Goal: Task Accomplishment & Management: Use online tool/utility

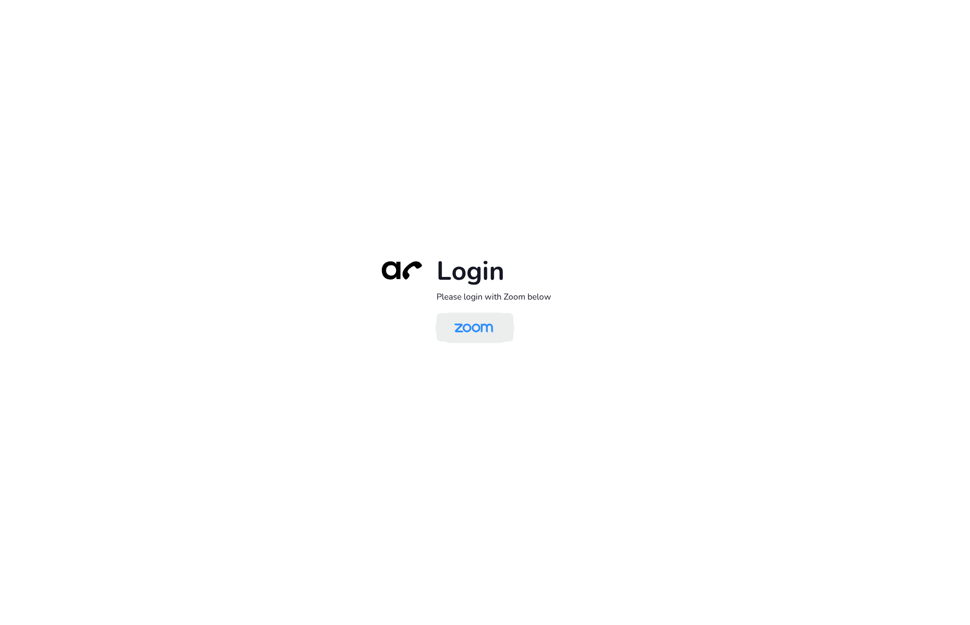
click at [458, 323] on img at bounding box center [474, 328] width 56 height 26
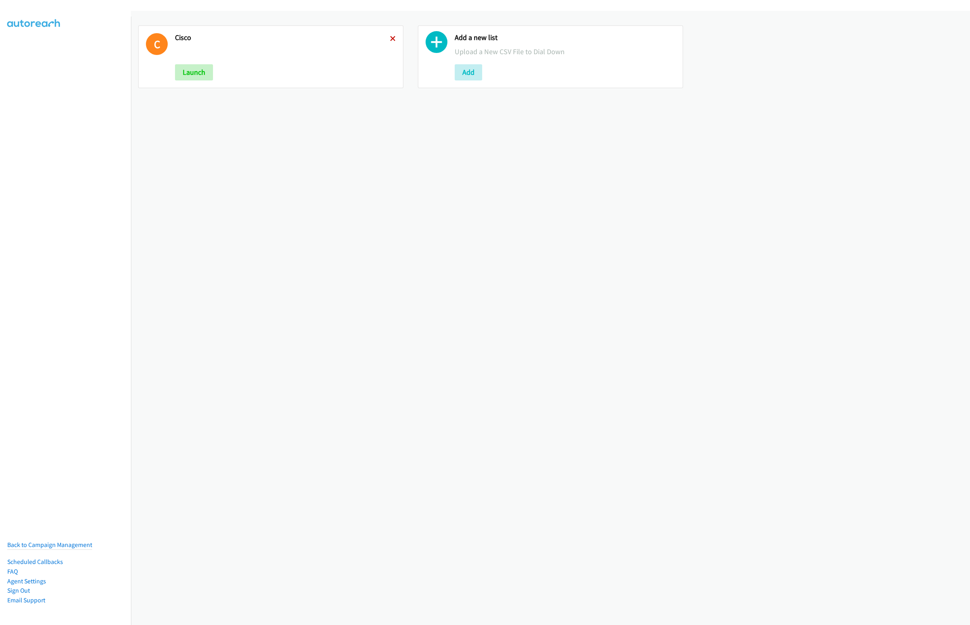
click at [390, 38] on icon at bounding box center [393, 39] width 6 height 6
click at [197, 66] on button "Add" at bounding box center [188, 72] width 27 height 16
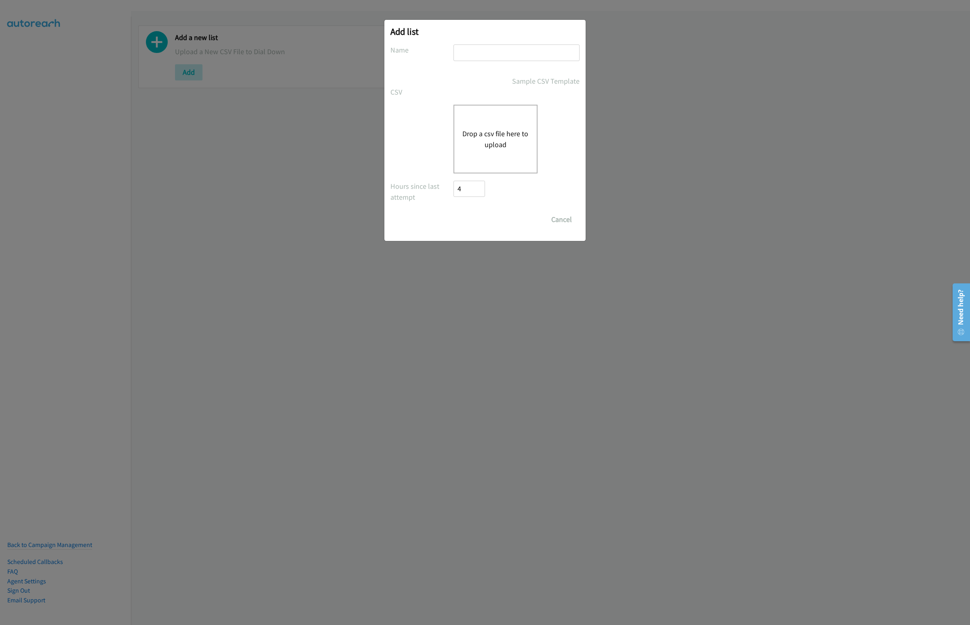
click at [471, 59] on input "text" at bounding box center [517, 52] width 126 height 17
type input "Cisco"
click at [486, 137] on button "Drop a csv file here to upload" at bounding box center [495, 139] width 66 height 22
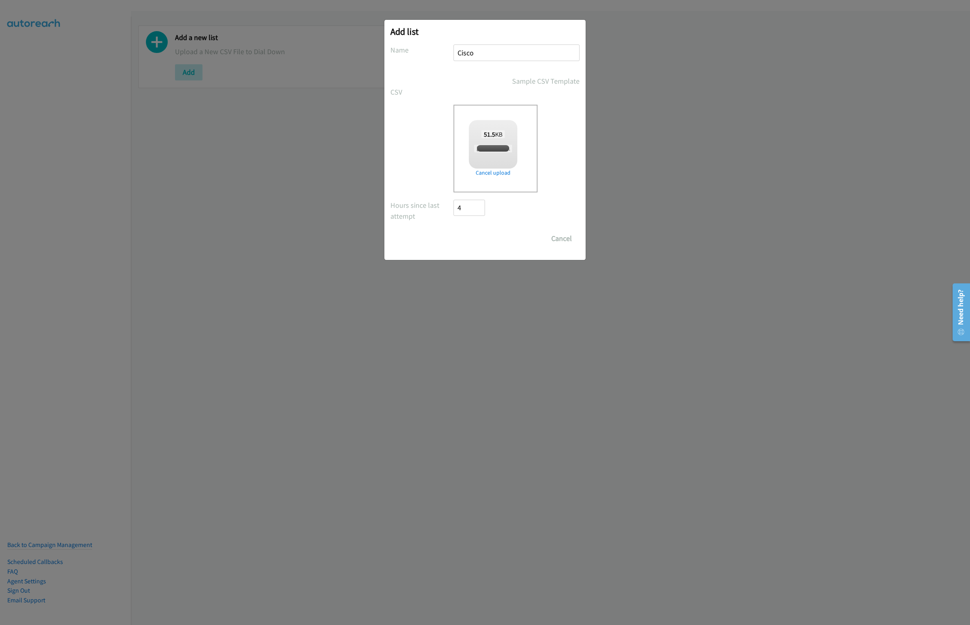
checkbox input "true"
drag, startPoint x: 465, startPoint y: 238, endPoint x: 472, endPoint y: 242, distance: 8.1
click at [465, 238] on input "Save List" at bounding box center [475, 238] width 42 height 16
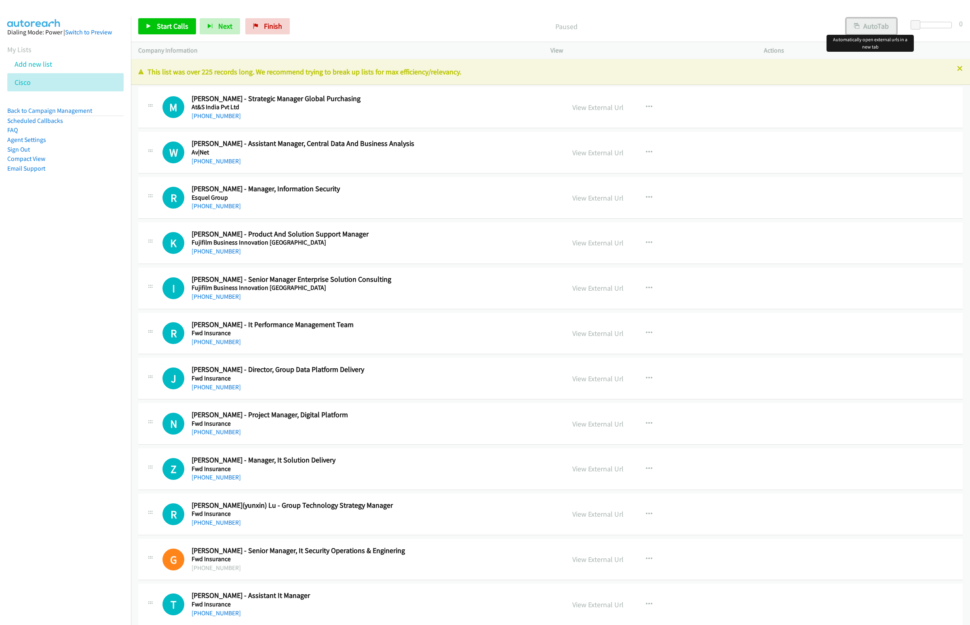
click at [872, 28] on button "AutoTab" at bounding box center [872, 26] width 50 height 16
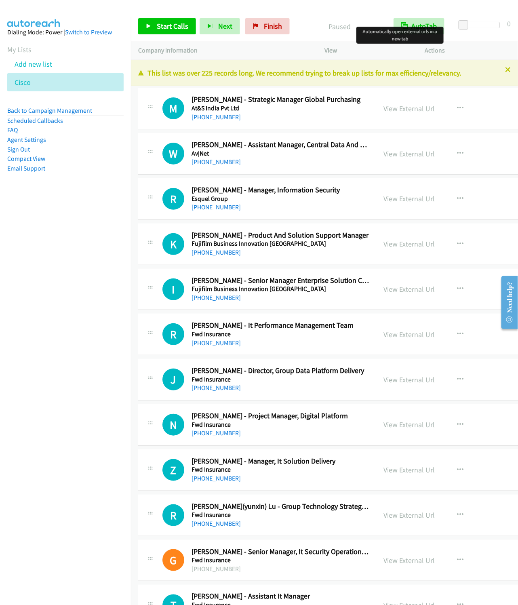
click at [91, 228] on nav "Dialing Mode: Power | Switch to Preview My Lists Add new list Cisco Back to Cam…" at bounding box center [65, 319] width 131 height 605
click at [371, 17] on div "Start Calls Pause Next Finish Paused AutoTab AutoTab 0" at bounding box center [324, 26] width 387 height 31
click at [165, 31] on link "Start Calls" at bounding box center [167, 26] width 58 height 16
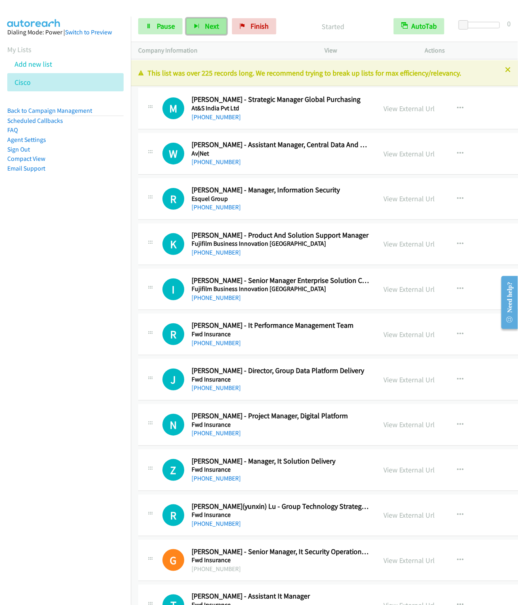
click at [207, 23] on span "Next" at bounding box center [212, 25] width 14 height 9
click at [186, 18] on button "Next" at bounding box center [206, 26] width 40 height 16
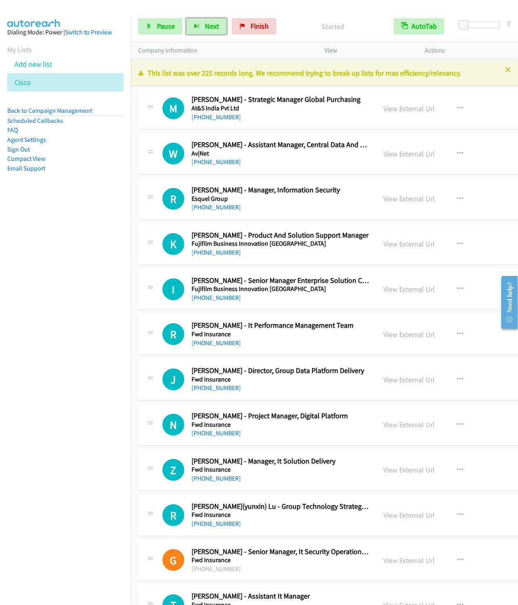
click at [186, 18] on button "Next" at bounding box center [206, 26] width 40 height 16
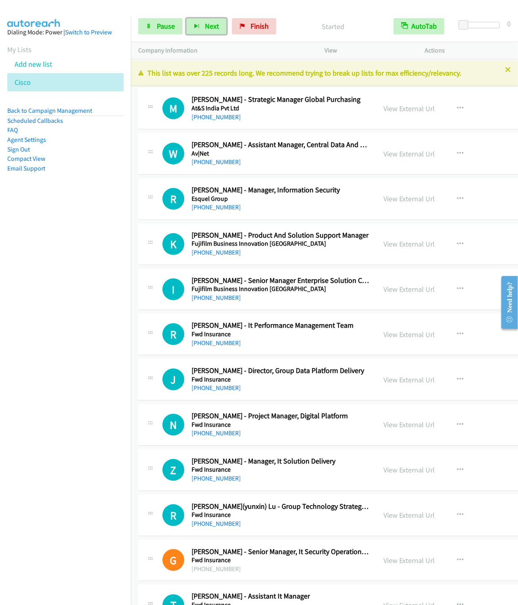
click at [186, 18] on button "Next" at bounding box center [206, 26] width 40 height 16
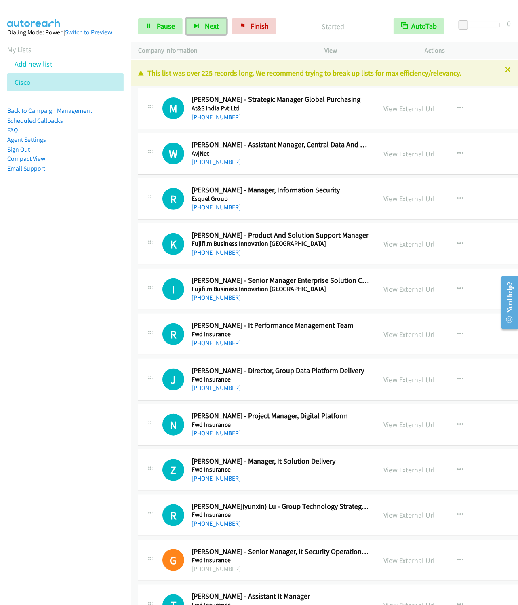
click at [186, 18] on button "Next" at bounding box center [206, 26] width 40 height 16
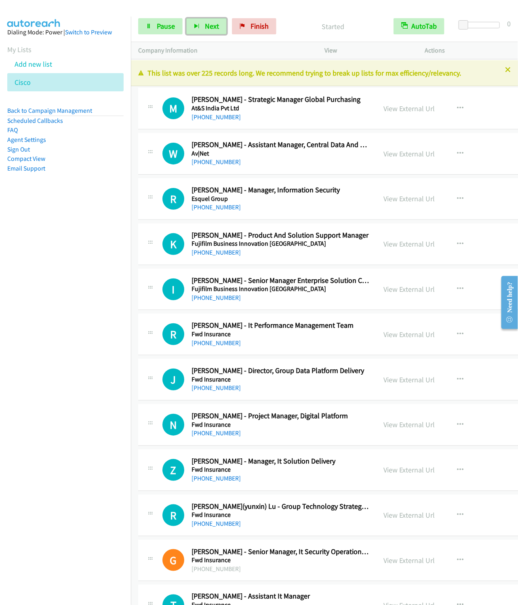
click at [186, 18] on button "Next" at bounding box center [206, 26] width 40 height 16
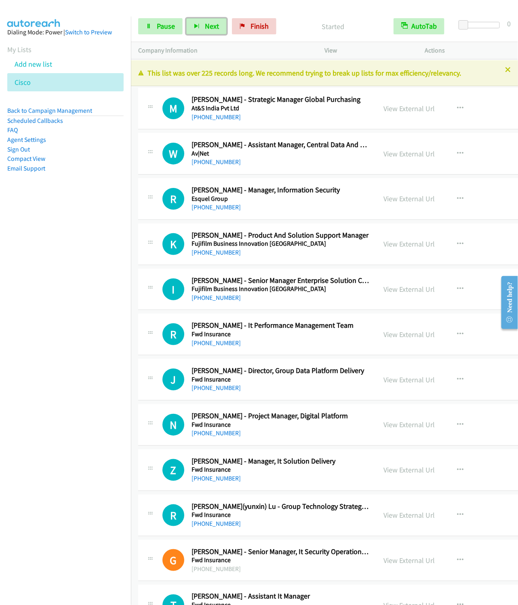
click at [186, 18] on button "Next" at bounding box center [206, 26] width 40 height 16
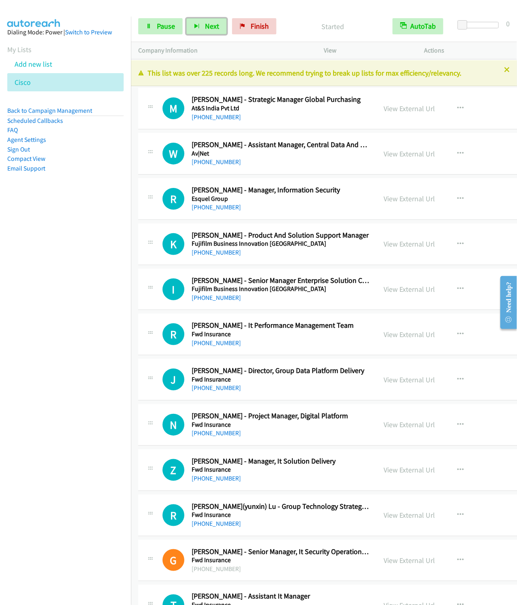
click at [186, 18] on button "Next" at bounding box center [206, 26] width 40 height 16
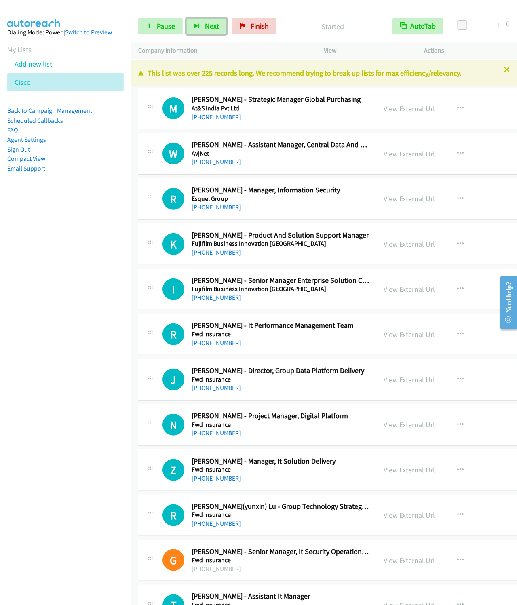
click at [186, 18] on button "Next" at bounding box center [206, 26] width 40 height 16
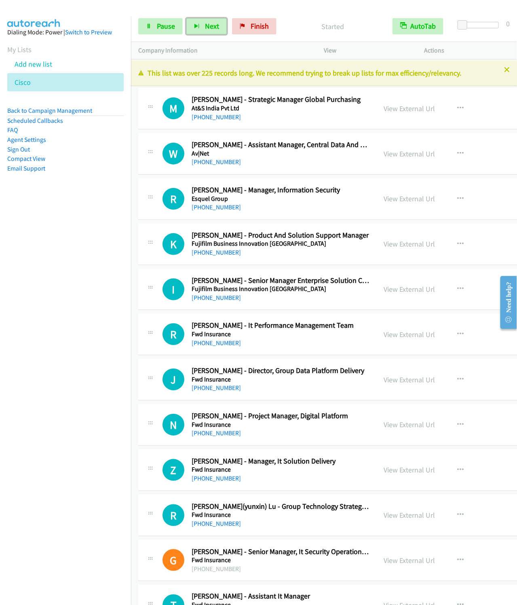
click at [186, 18] on button "Next" at bounding box center [206, 26] width 40 height 16
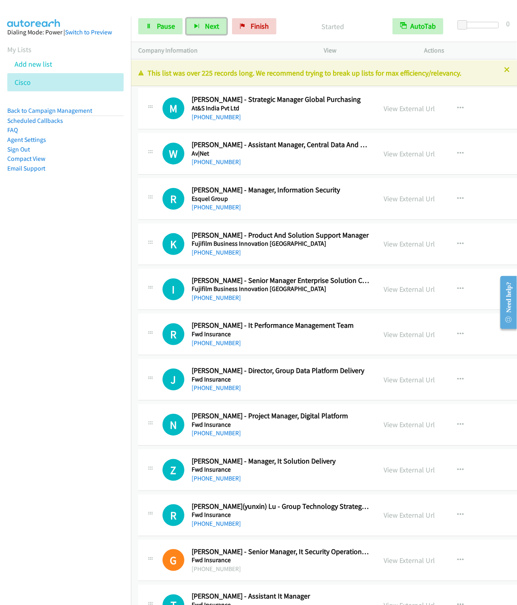
click at [186, 18] on button "Next" at bounding box center [206, 26] width 40 height 16
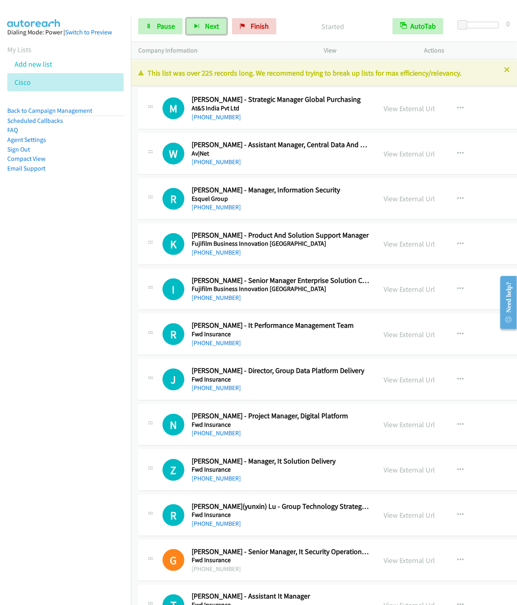
click at [186, 18] on button "Next" at bounding box center [206, 26] width 40 height 16
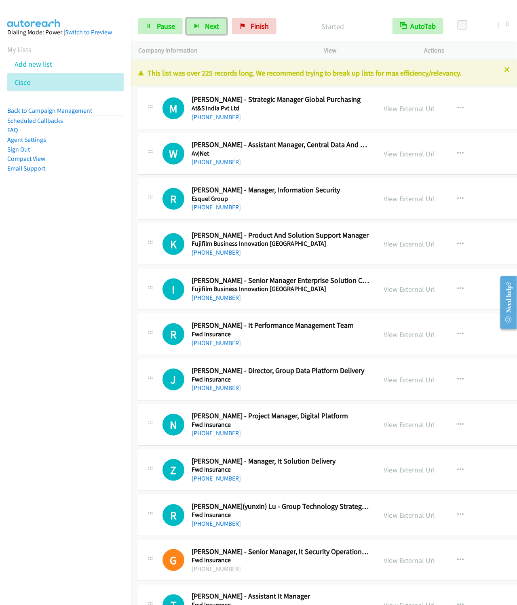
click at [186, 18] on button "Next" at bounding box center [206, 26] width 40 height 16
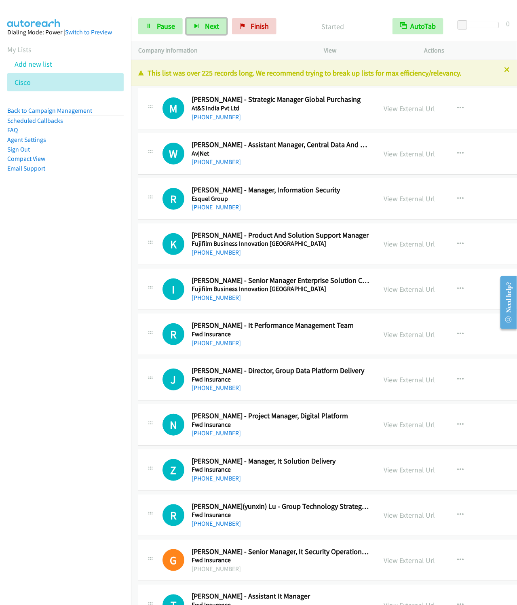
click at [186, 18] on button "Next" at bounding box center [206, 26] width 40 height 16
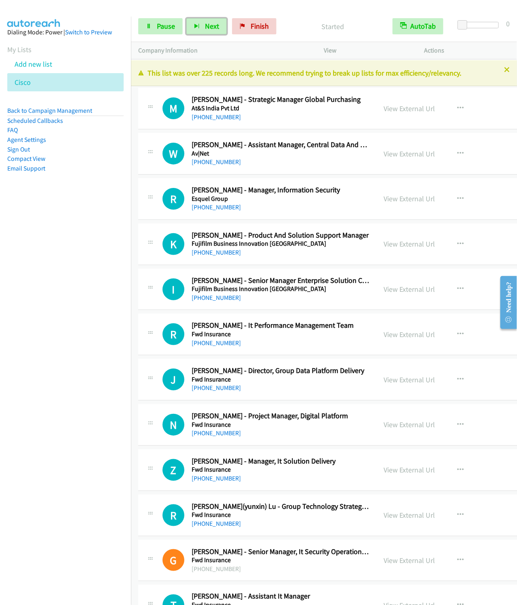
click at [186, 18] on button "Next" at bounding box center [206, 26] width 40 height 16
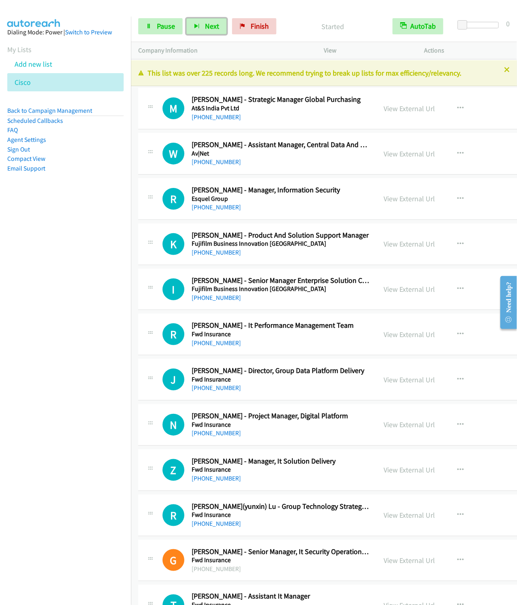
click at [186, 18] on button "Next" at bounding box center [206, 26] width 40 height 16
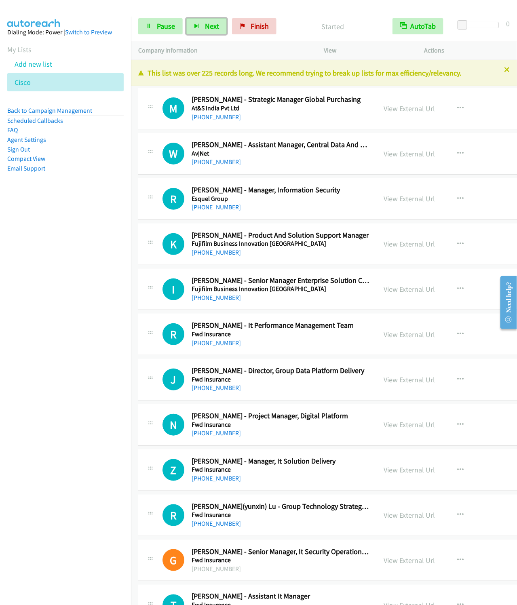
click at [186, 18] on button "Next" at bounding box center [206, 26] width 40 height 16
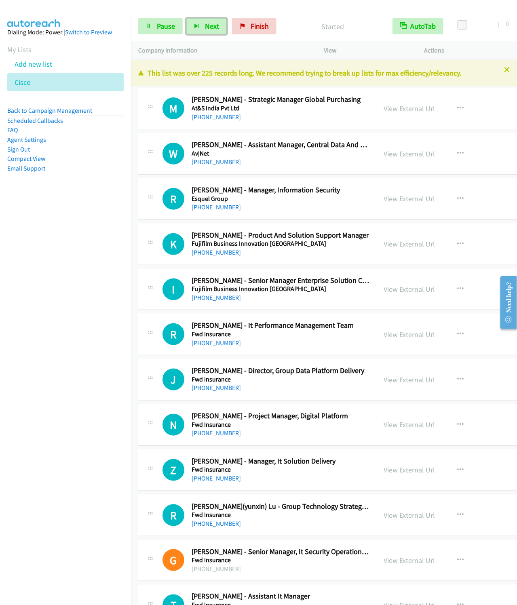
click at [186, 18] on button "Next" at bounding box center [206, 26] width 40 height 16
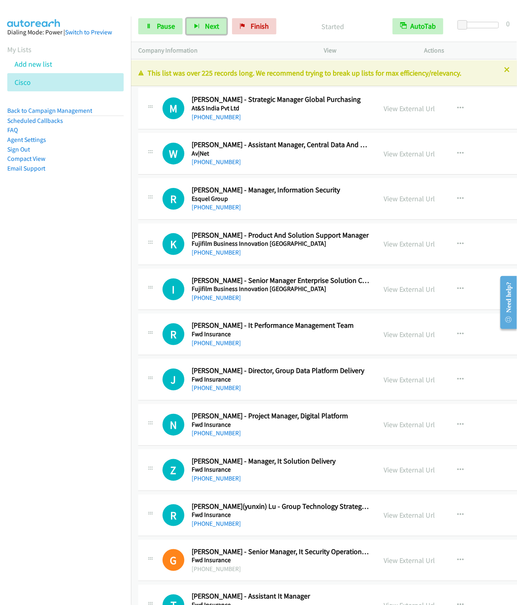
click at [186, 18] on button "Next" at bounding box center [206, 26] width 40 height 16
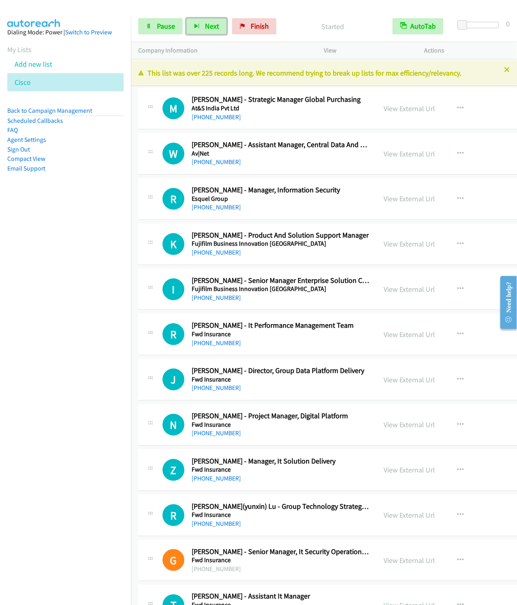
click at [186, 18] on button "Next" at bounding box center [206, 26] width 40 height 16
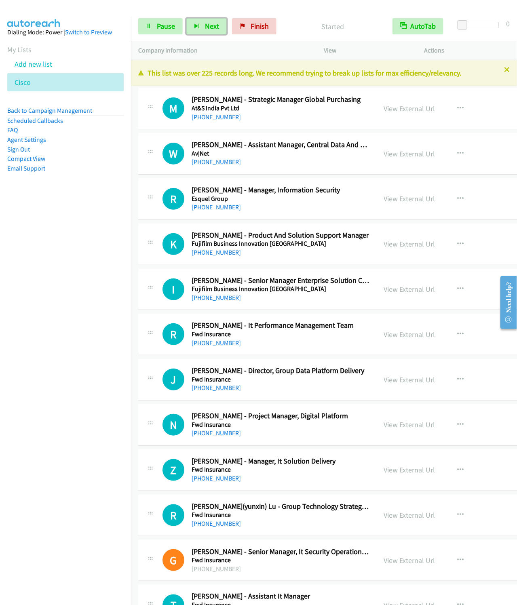
click at [186, 18] on button "Next" at bounding box center [206, 26] width 40 height 16
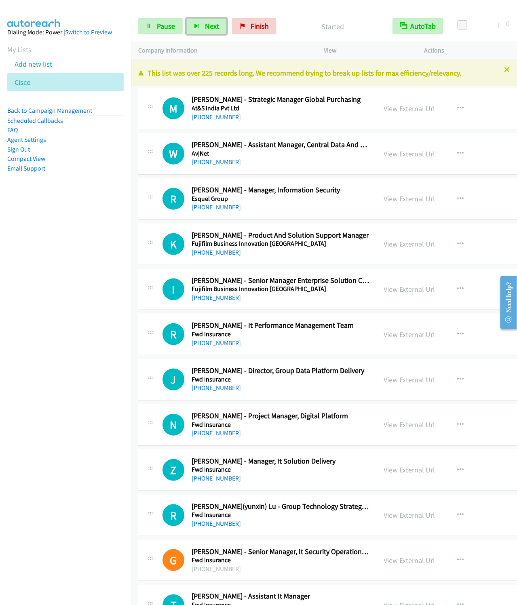
click at [186, 18] on button "Next" at bounding box center [206, 26] width 40 height 16
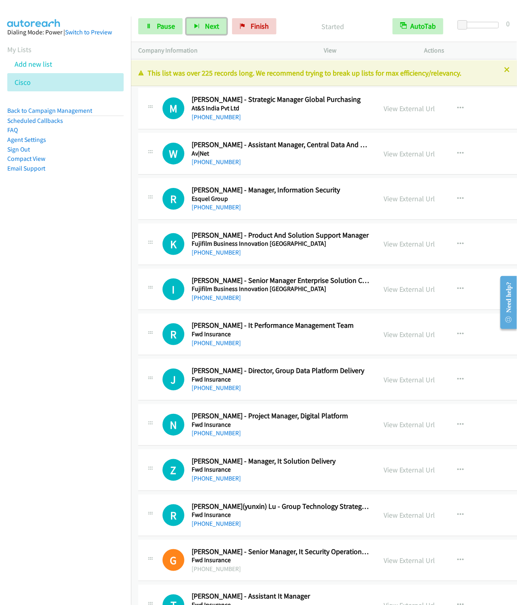
click at [186, 18] on button "Next" at bounding box center [206, 26] width 40 height 16
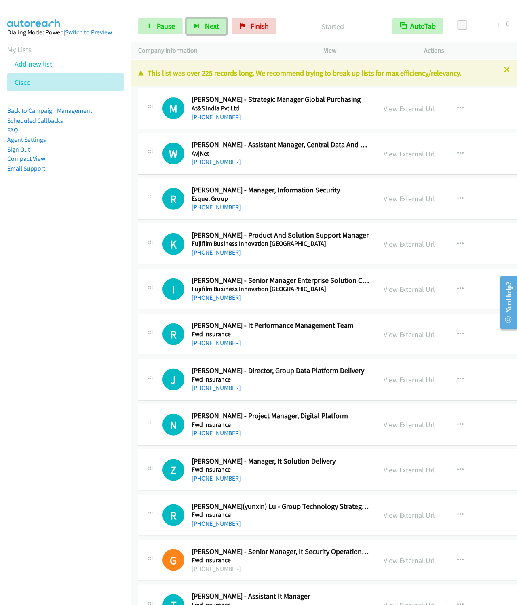
click at [186, 18] on button "Next" at bounding box center [206, 26] width 40 height 16
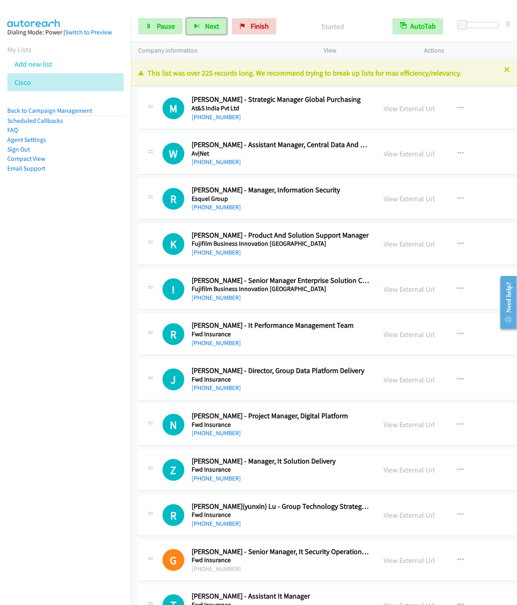
click at [186, 18] on button "Next" at bounding box center [206, 26] width 40 height 16
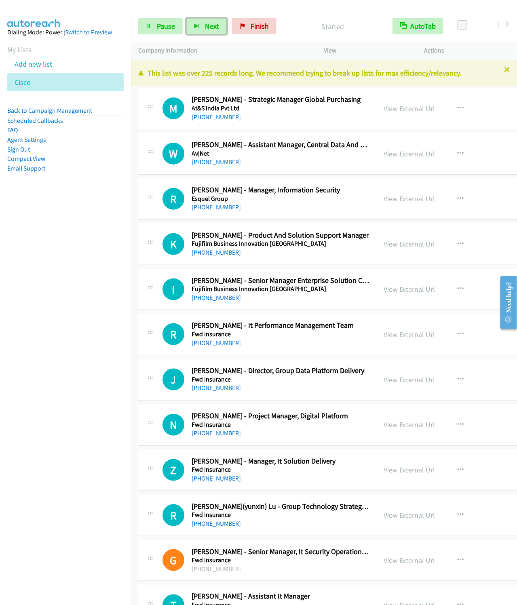
click at [186, 18] on button "Next" at bounding box center [206, 26] width 40 height 16
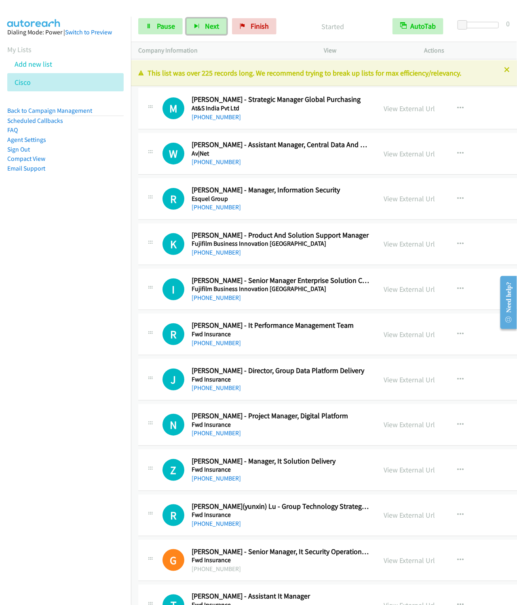
click at [186, 18] on button "Next" at bounding box center [206, 26] width 40 height 16
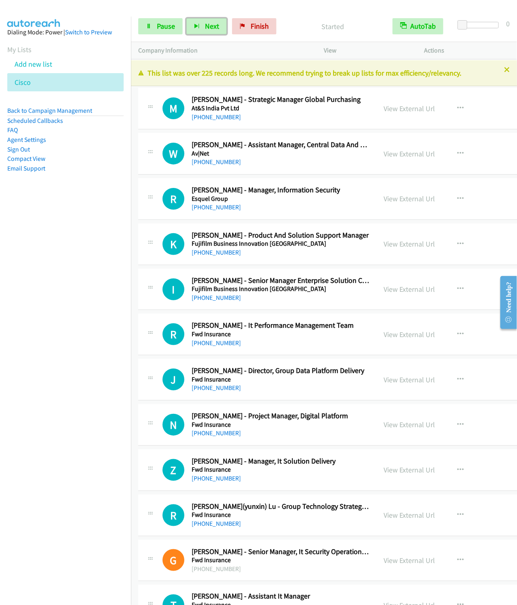
click at [186, 18] on button "Next" at bounding box center [206, 26] width 40 height 16
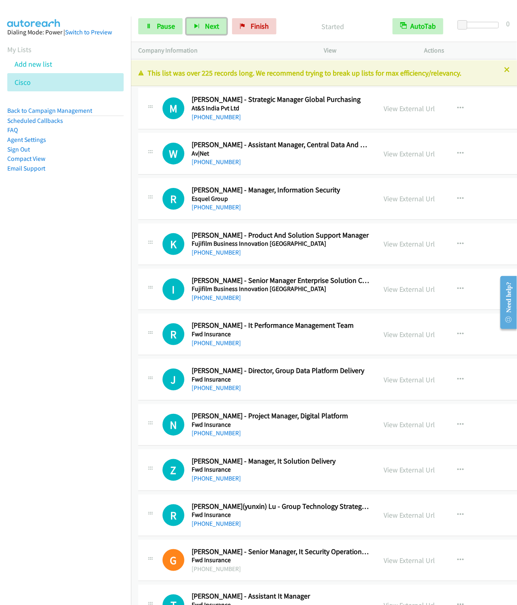
click at [186, 18] on button "Next" at bounding box center [206, 26] width 40 height 16
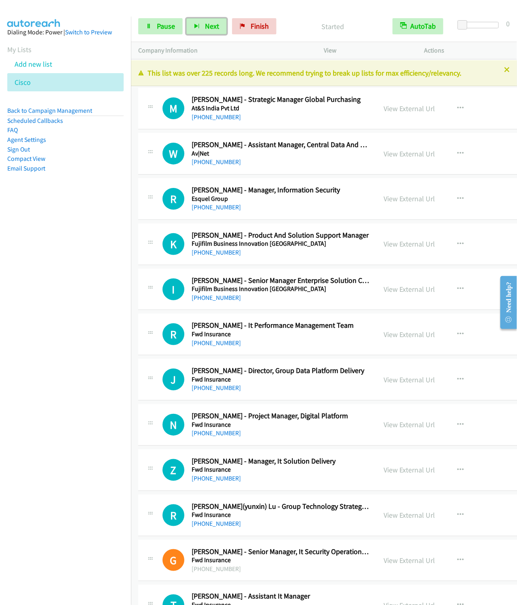
click at [186, 18] on button "Next" at bounding box center [206, 26] width 40 height 16
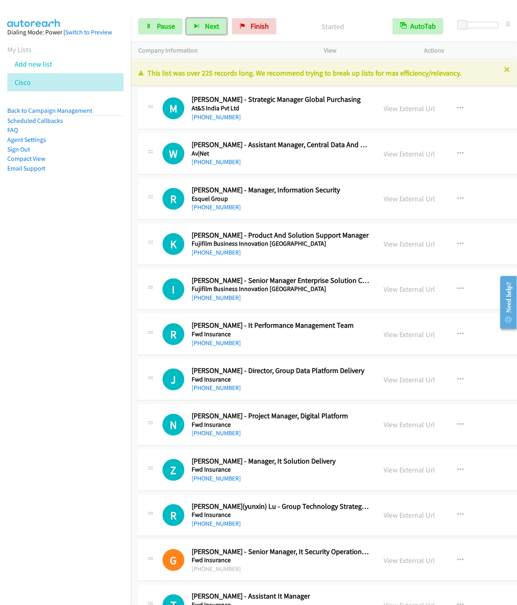
click at [186, 18] on button "Next" at bounding box center [206, 26] width 40 height 16
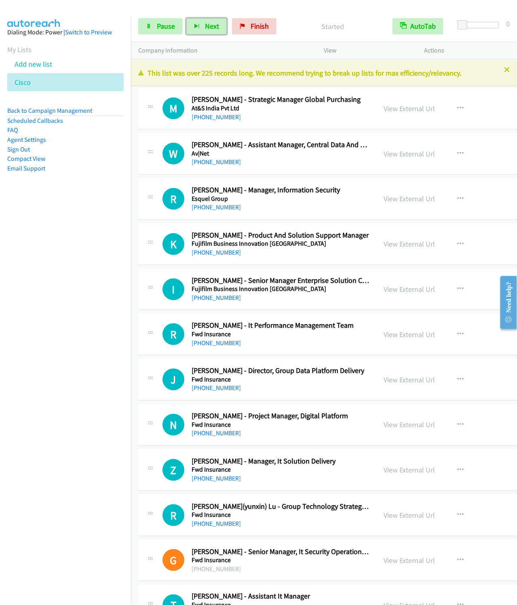
click at [186, 18] on button "Next" at bounding box center [206, 26] width 40 height 16
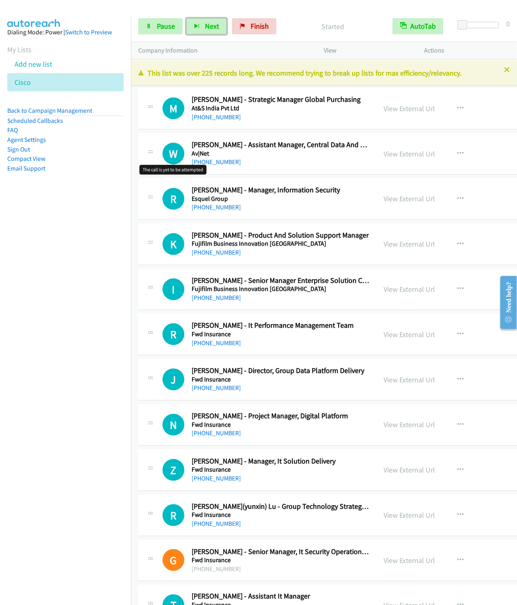
click at [186, 18] on button "Next" at bounding box center [206, 26] width 40 height 16
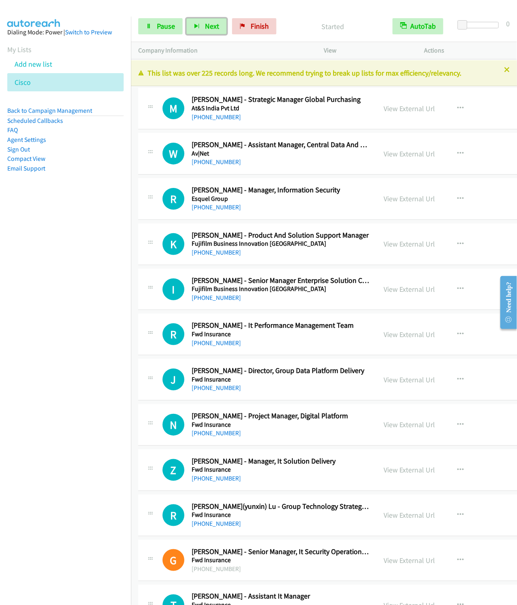
click at [186, 18] on button "Next" at bounding box center [206, 26] width 40 height 16
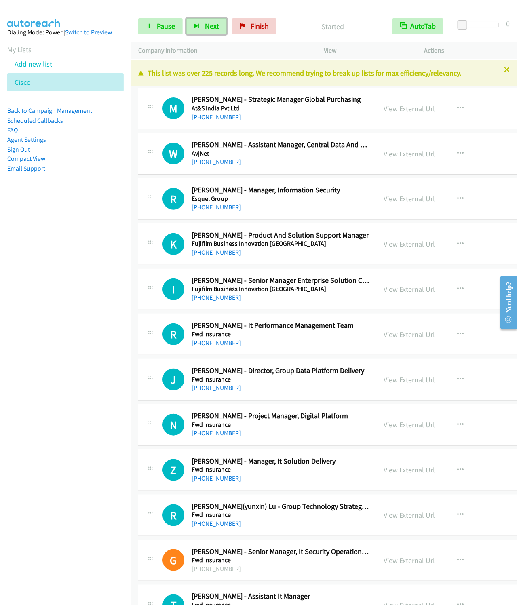
click at [186, 18] on button "Next" at bounding box center [206, 26] width 40 height 16
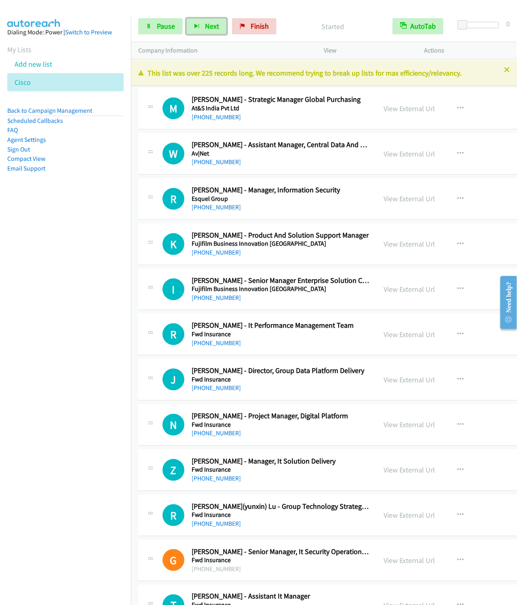
click at [186, 18] on button "Next" at bounding box center [206, 26] width 40 height 16
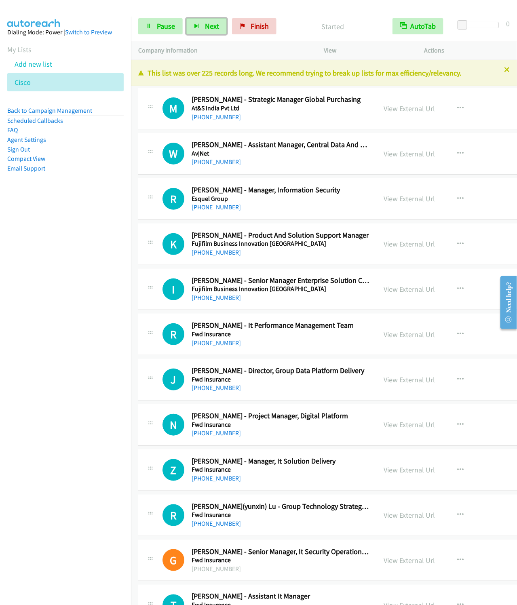
click at [186, 18] on button "Next" at bounding box center [206, 26] width 40 height 16
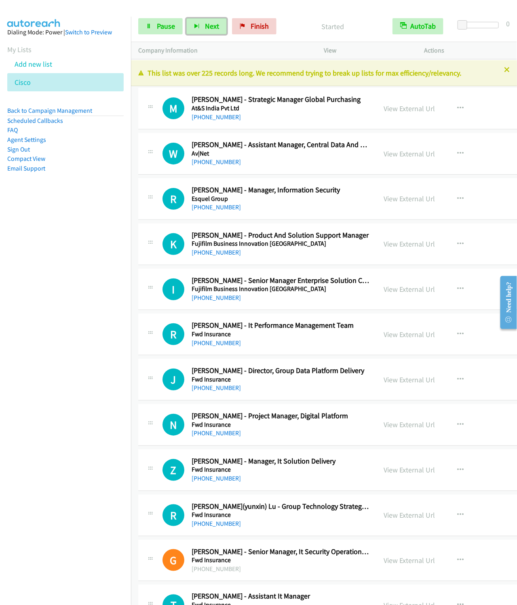
click at [186, 18] on button "Next" at bounding box center [206, 26] width 40 height 16
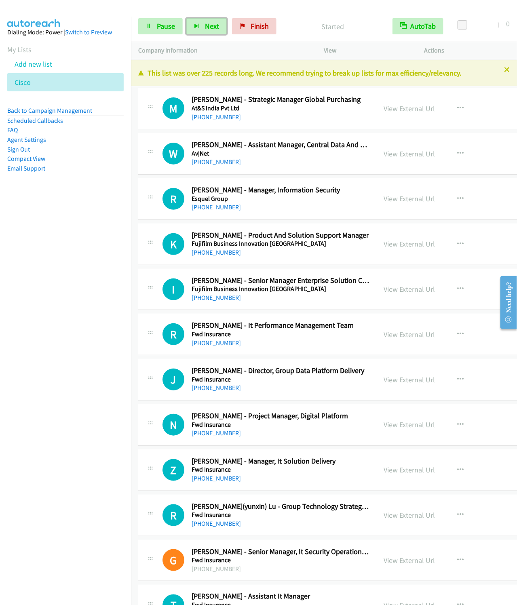
click at [186, 18] on button "Next" at bounding box center [206, 26] width 40 height 16
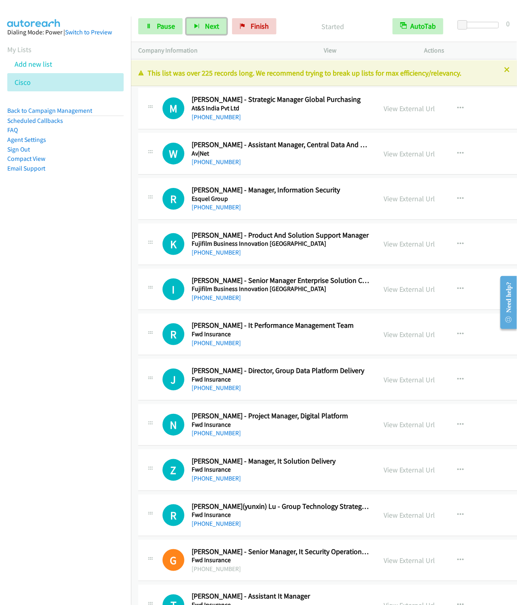
click at [186, 18] on button "Next" at bounding box center [206, 26] width 40 height 16
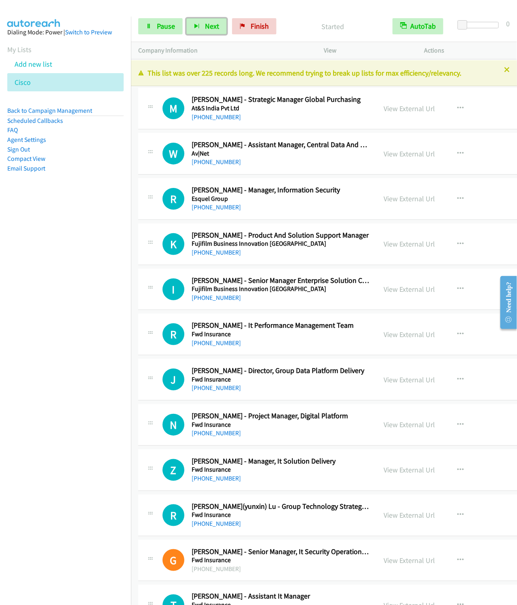
click at [186, 18] on button "Next" at bounding box center [206, 26] width 40 height 16
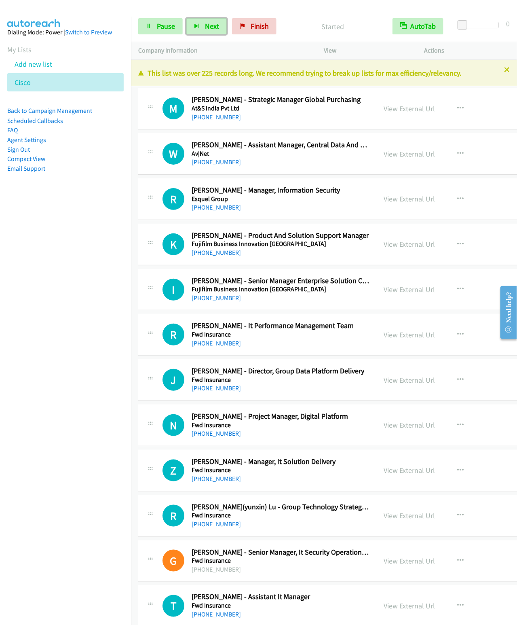
click at [186, 18] on button "Next" at bounding box center [206, 26] width 40 height 16
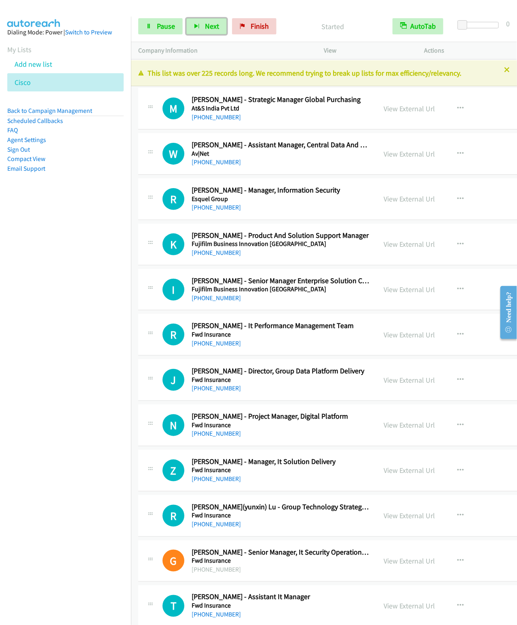
click at [186, 18] on button "Next" at bounding box center [206, 26] width 40 height 16
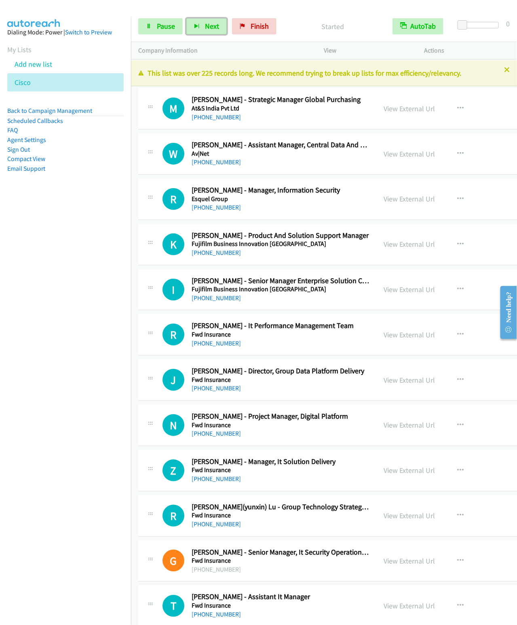
click at [186, 18] on button "Next" at bounding box center [206, 26] width 40 height 16
